Goal: Task Accomplishment & Management: Complete application form

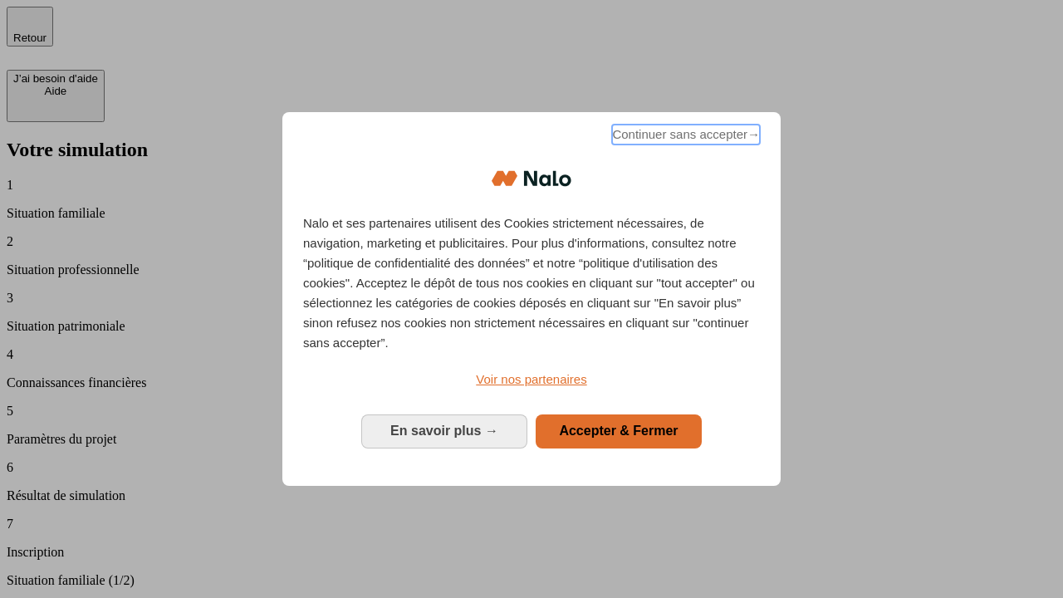
click at [685, 137] on span "Continuer sans accepter →" at bounding box center [686, 135] width 148 height 20
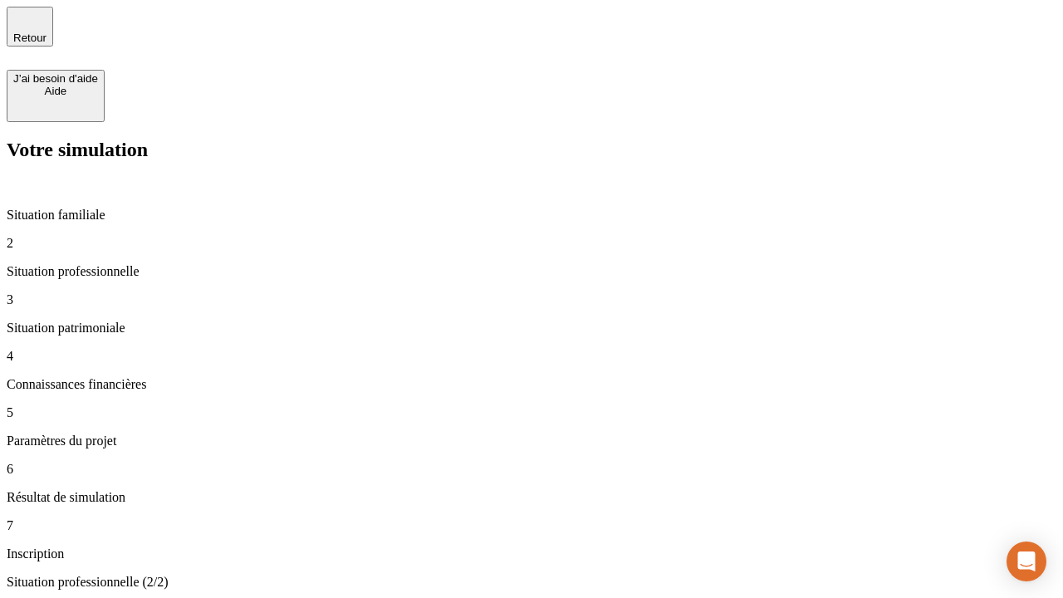
type input "30 000"
type input "1 000"
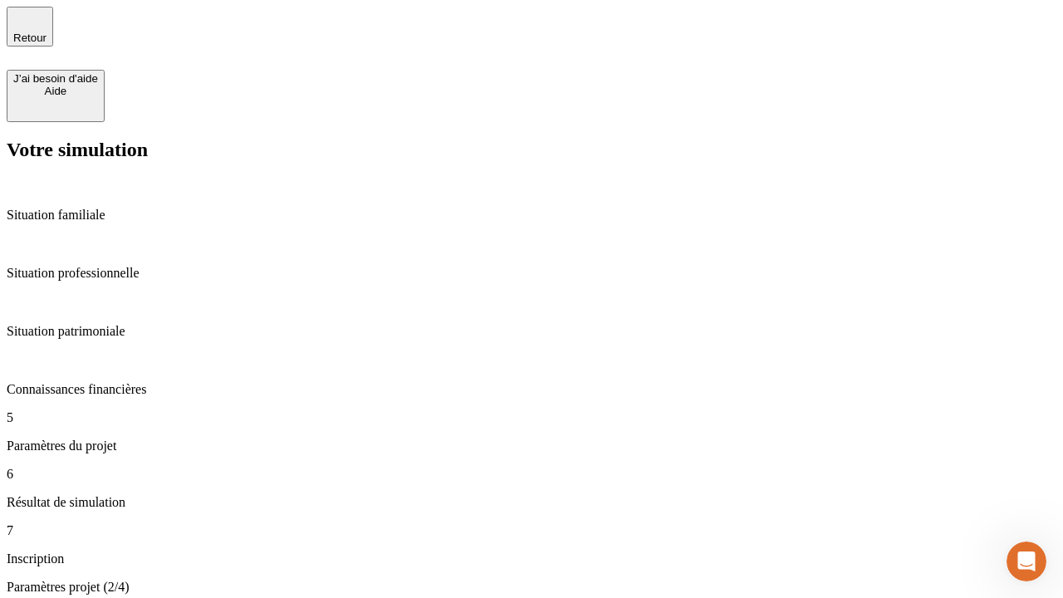
type input "65"
type input "5 000"
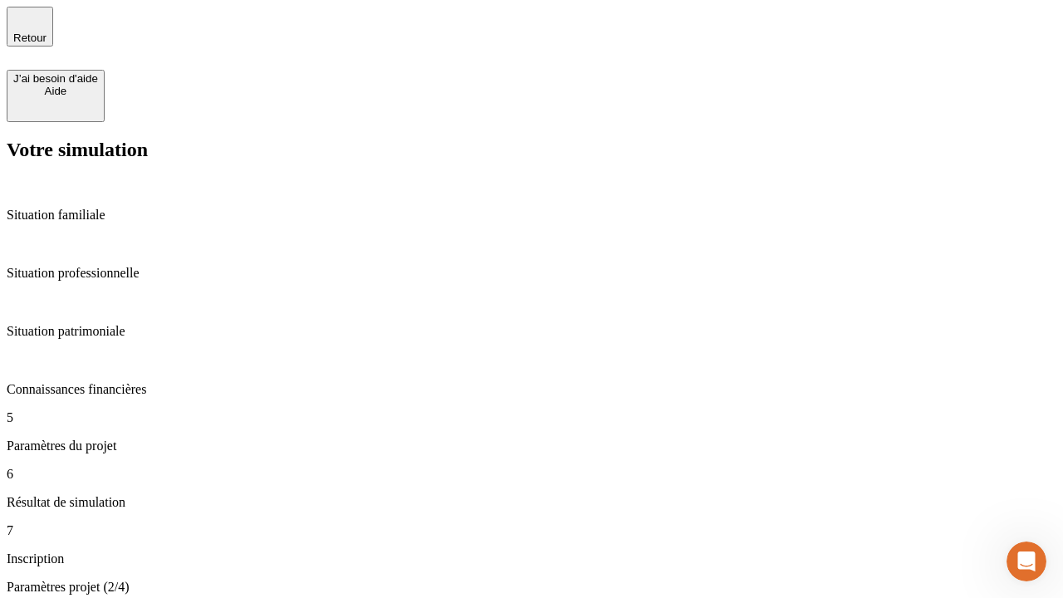
type input "640"
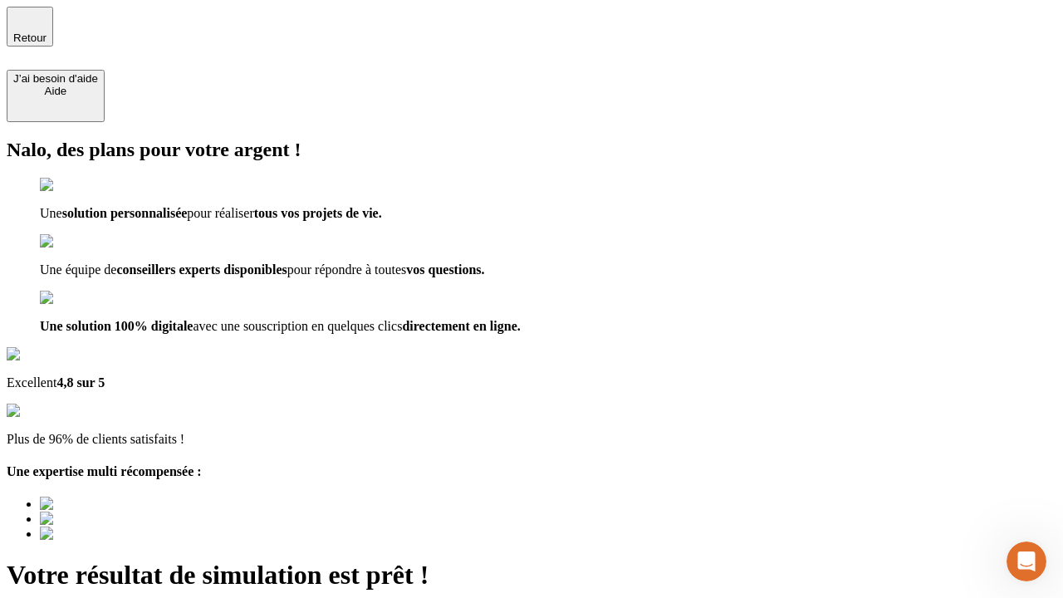
type input "[EMAIL_ADDRESS][DOMAIN_NAME]"
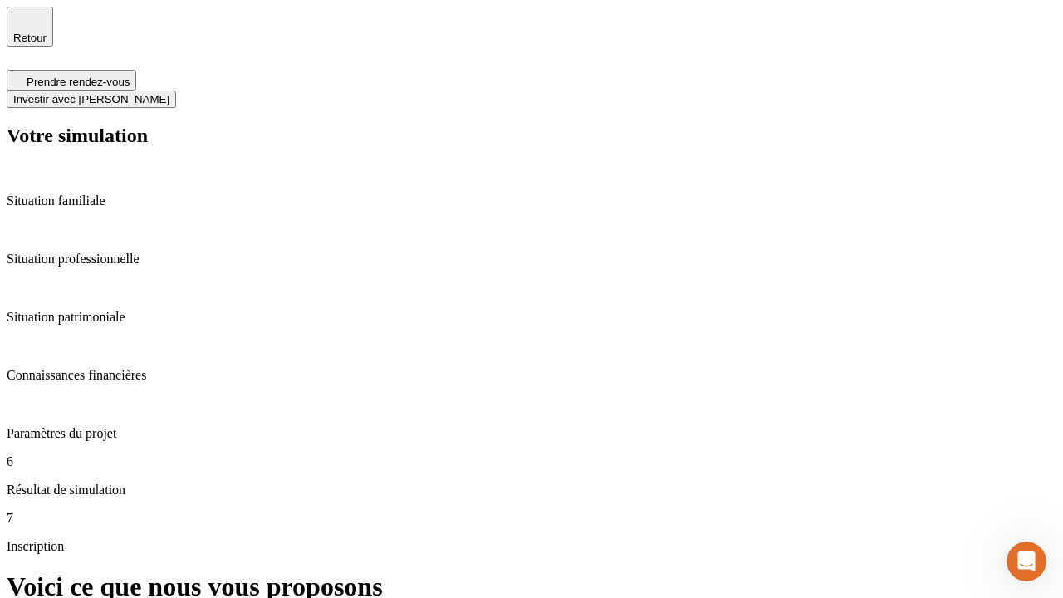
click at [169, 93] on span "Investir avec [PERSON_NAME]" at bounding box center [91, 99] width 156 height 12
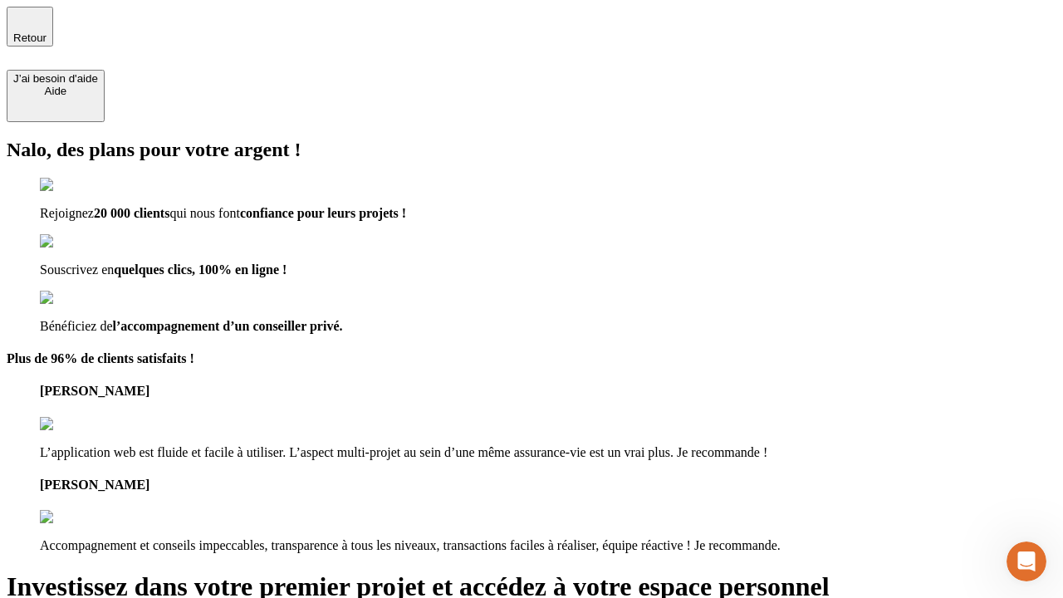
type input "[EMAIL_ADDRESS][DOMAIN_NAME]"
